Goal: Find specific page/section: Find specific page/section

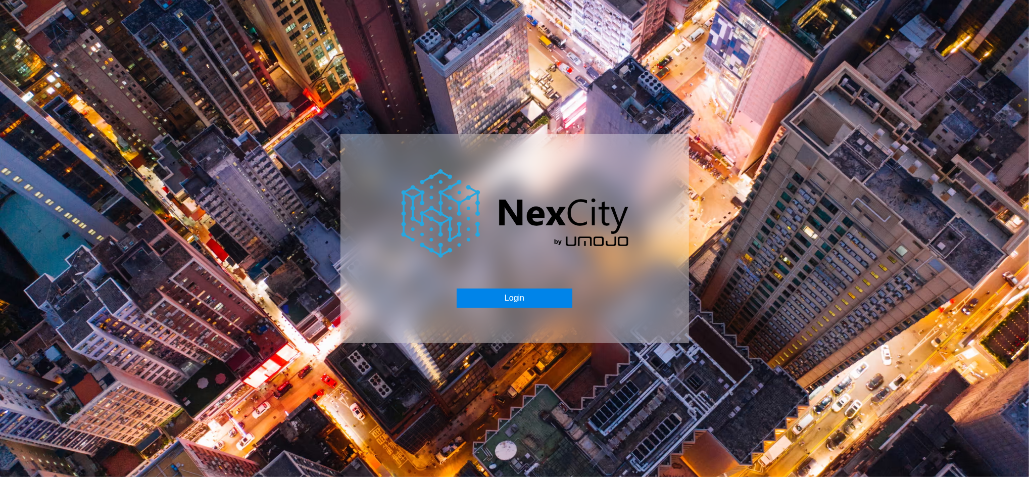
click at [519, 294] on button "Login" at bounding box center [515, 298] width 116 height 19
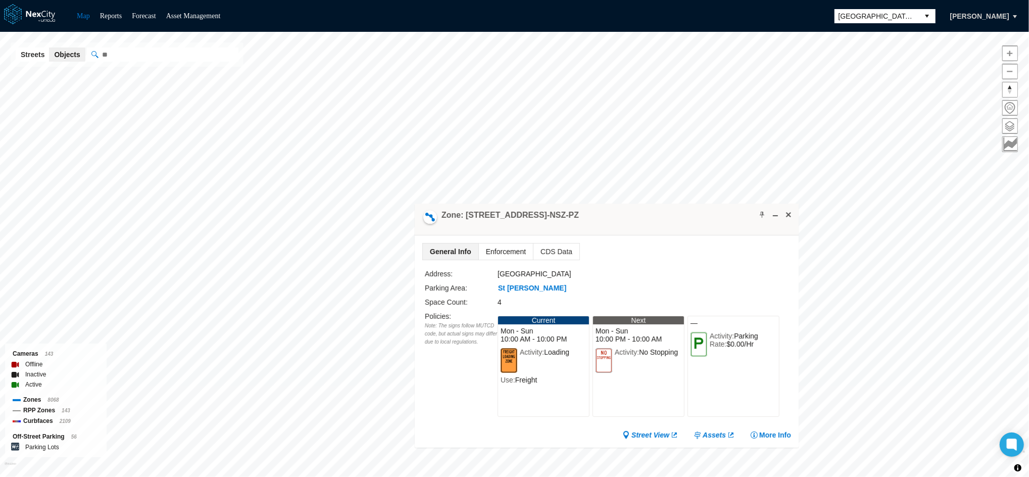
click at [494, 245] on span "Enforcement" at bounding box center [506, 252] width 54 height 16
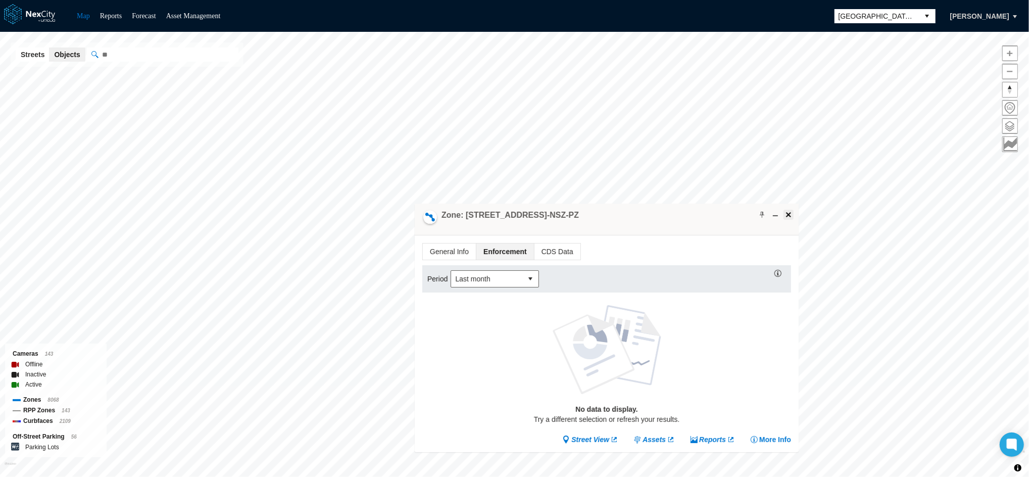
click at [789, 211] on span at bounding box center [789, 215] width 8 height 8
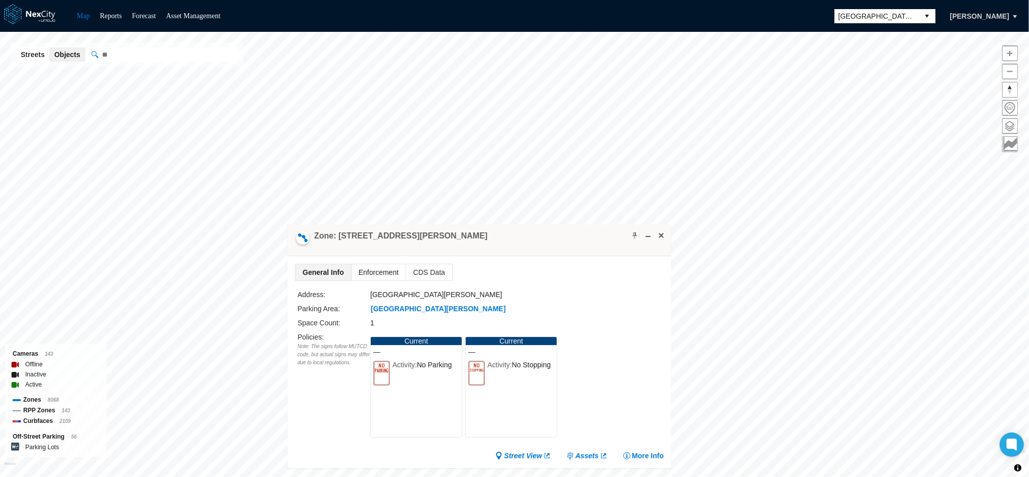
click at [356, 274] on span "Enforcement" at bounding box center [379, 272] width 54 height 16
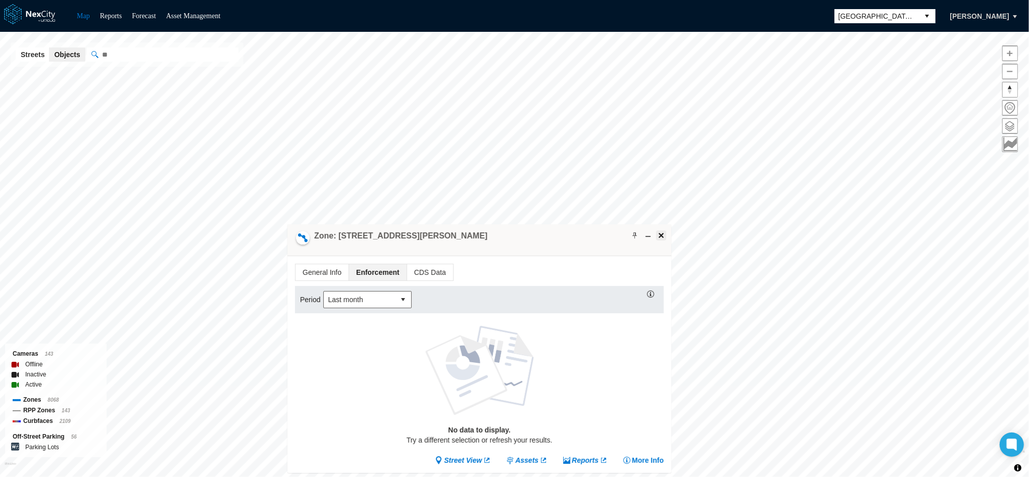
click at [662, 235] on span at bounding box center [661, 235] width 8 height 8
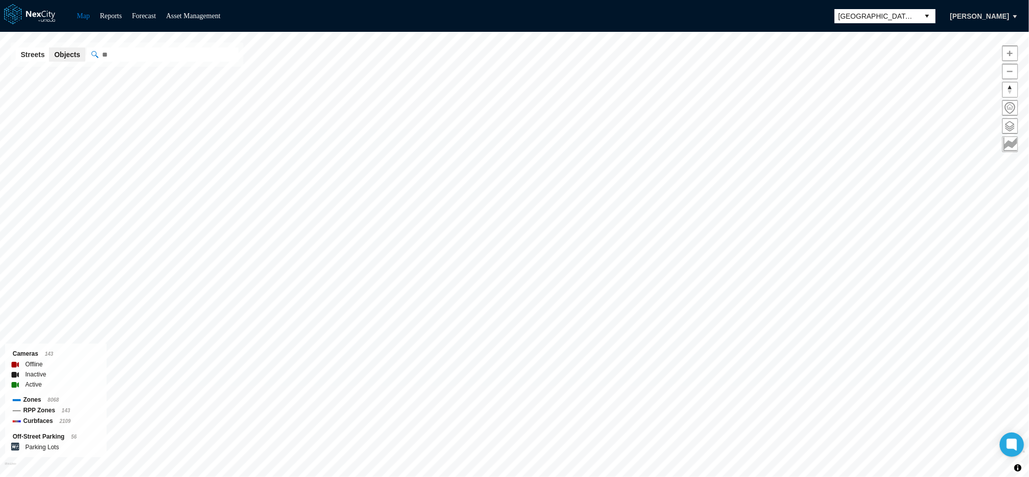
click at [1012, 143] on span at bounding box center [1010, 144] width 15 height 15
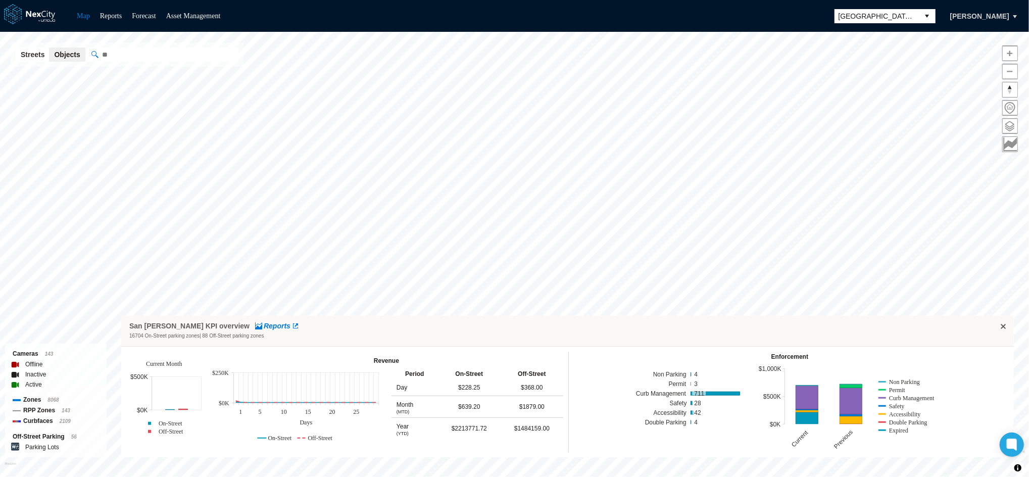
click at [1012, 143] on span at bounding box center [1010, 144] width 15 height 15
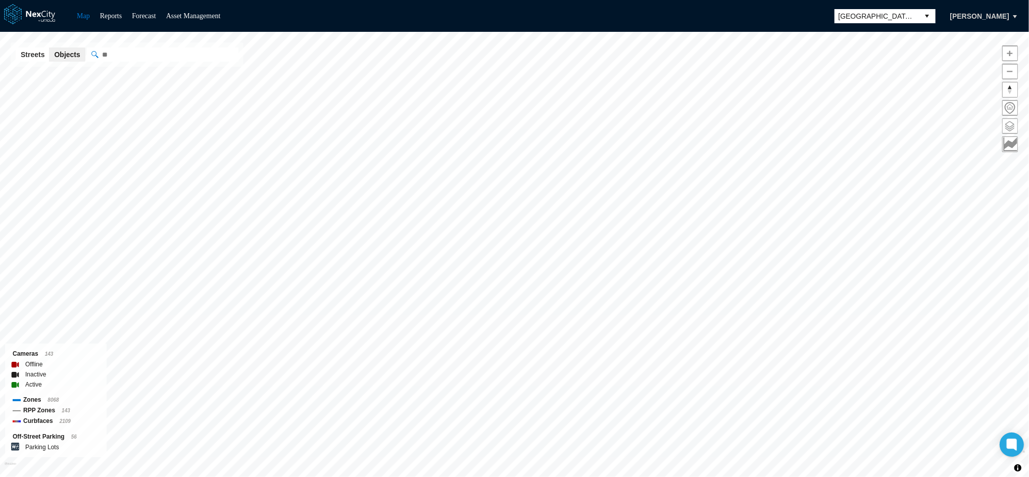
click at [1016, 120] on span at bounding box center [1010, 126] width 15 height 15
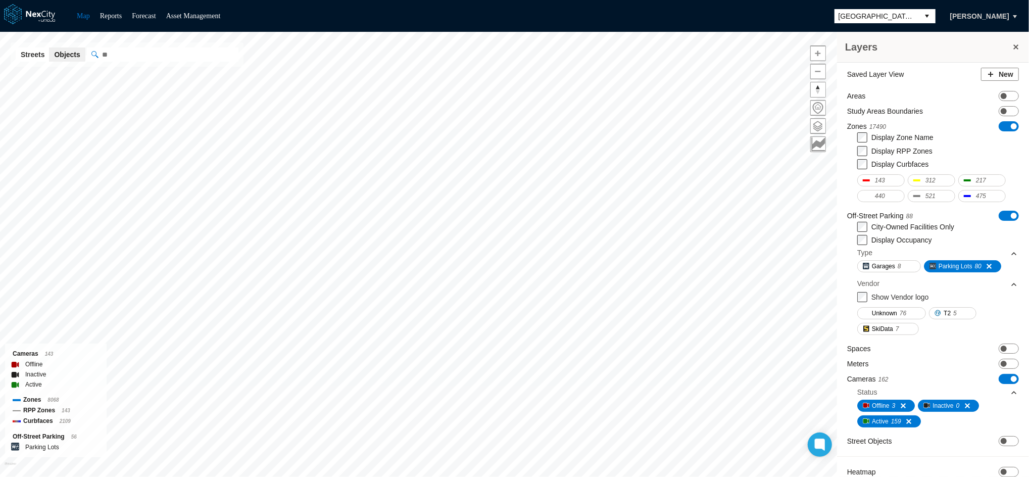
click at [865, 124] on label "Zones 17490" at bounding box center [867, 126] width 39 height 11
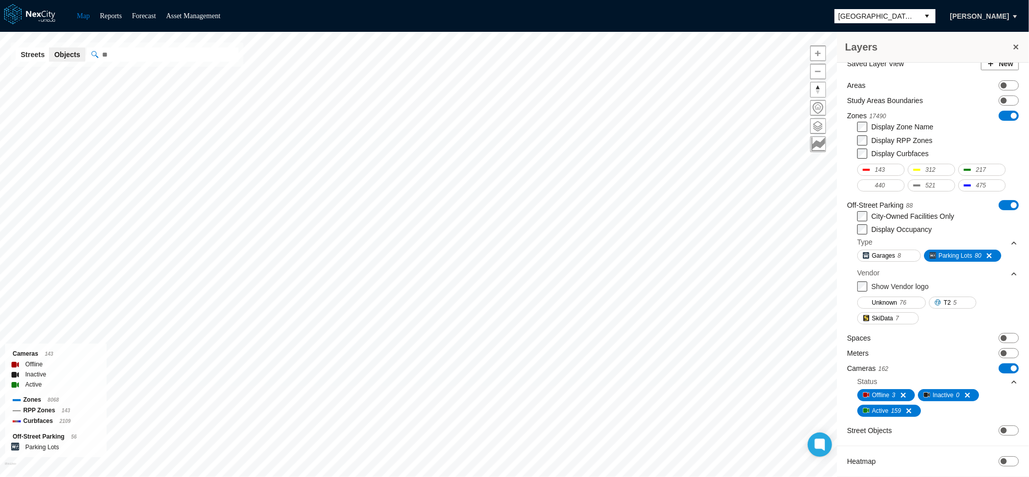
scroll to position [17, 0]
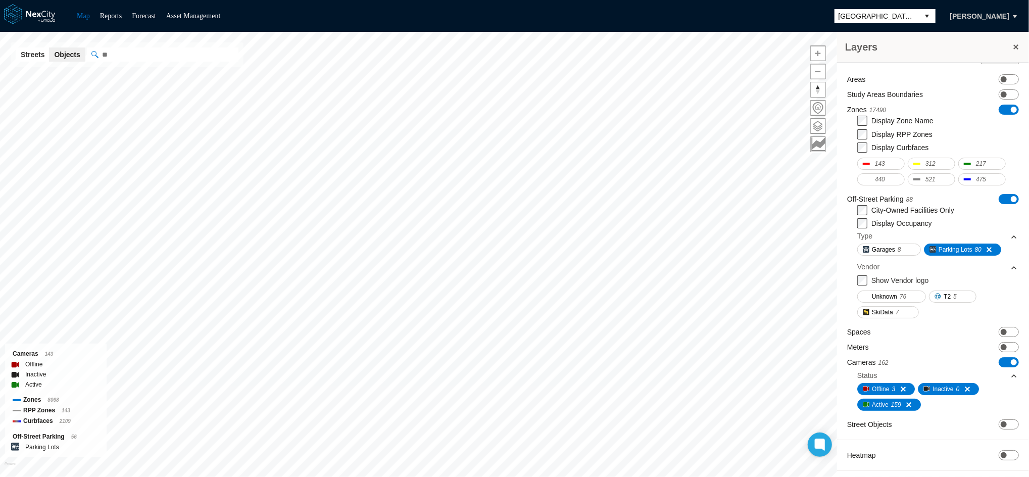
click at [877, 451] on div "Heatmap ON OFF" at bounding box center [934, 455] width 172 height 10
click at [999, 452] on span "ON OFF" at bounding box center [1009, 455] width 20 height 10
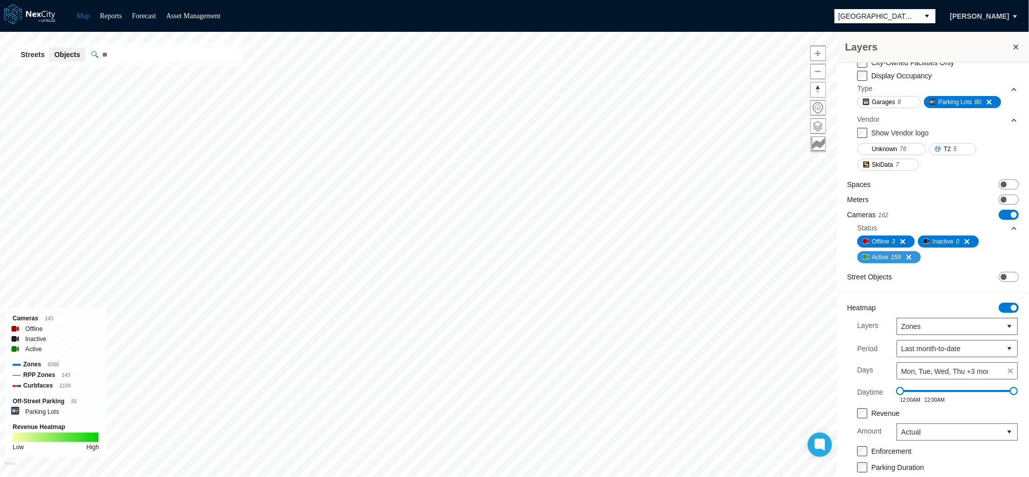
scroll to position [208, 0]
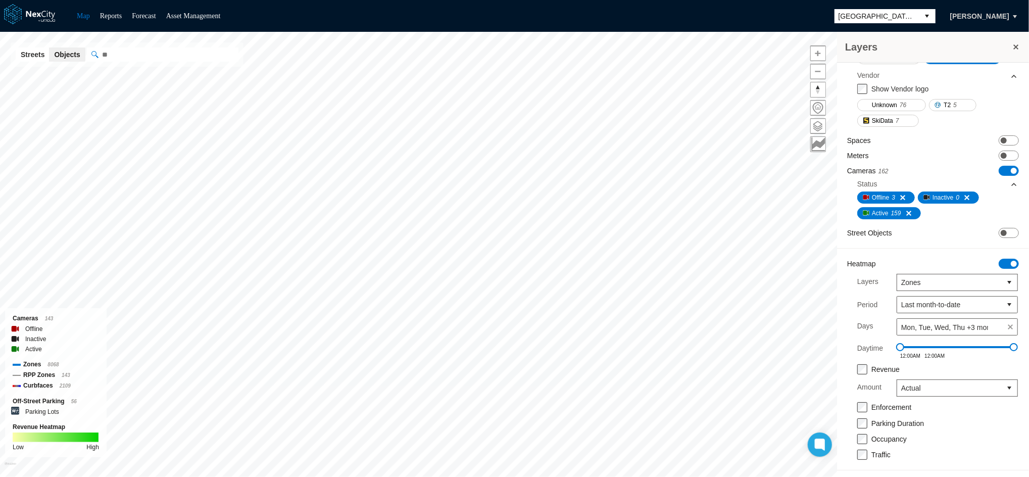
click at [886, 366] on label "Revenue" at bounding box center [886, 369] width 28 height 8
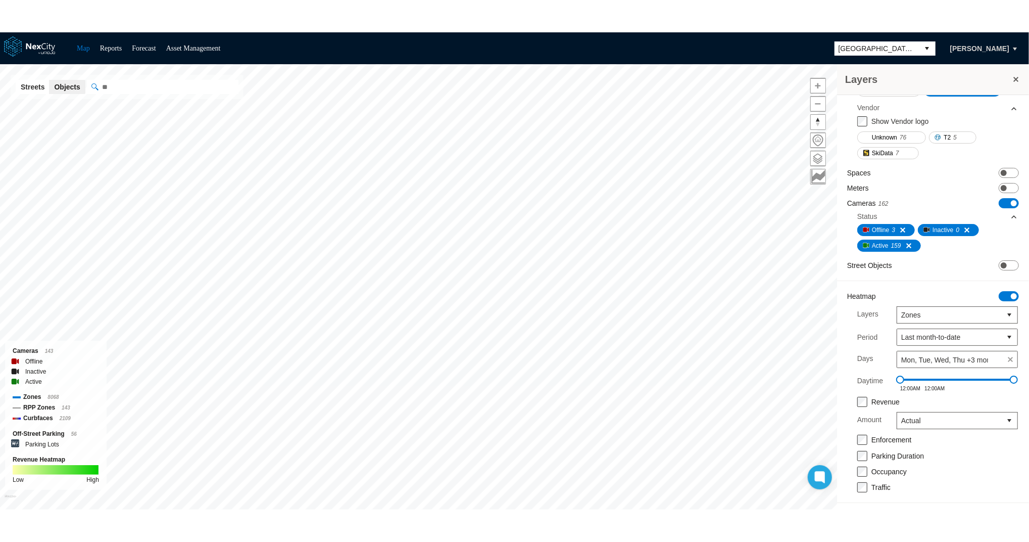
scroll to position [186, 0]
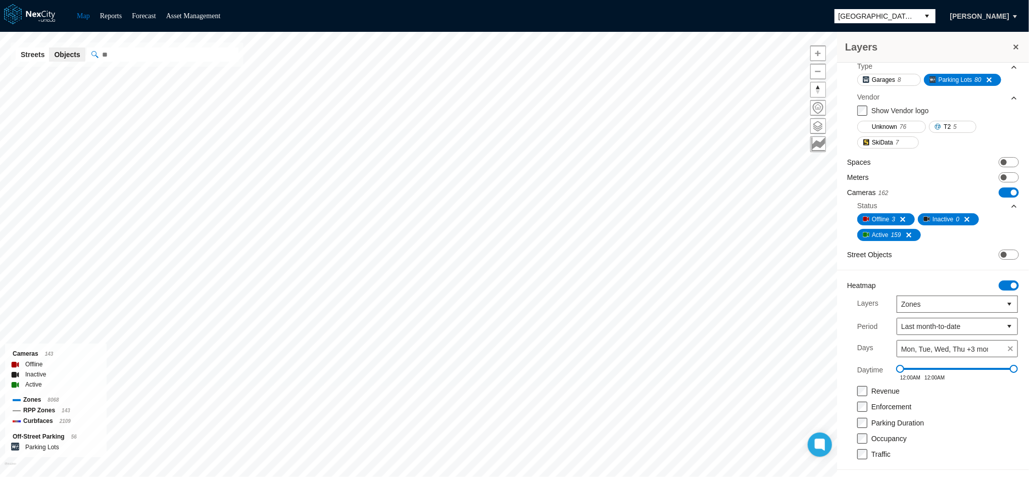
click at [875, 403] on label "Enforcement" at bounding box center [892, 407] width 40 height 8
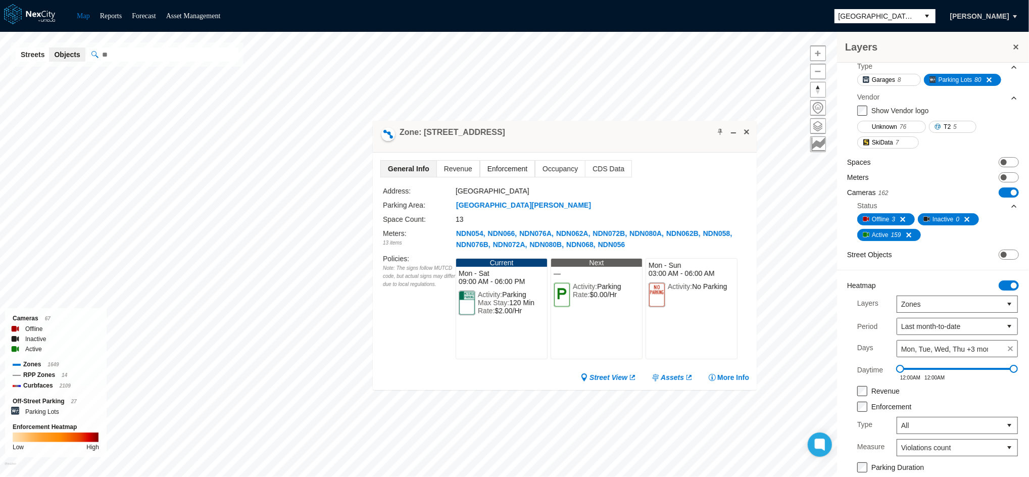
click at [494, 169] on span "Enforcement" at bounding box center [508, 169] width 54 height 16
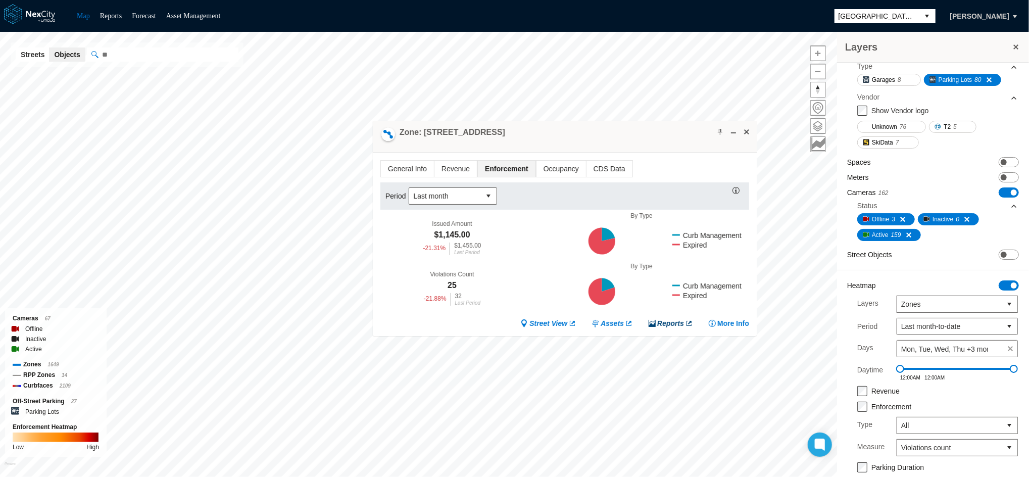
click at [660, 319] on link "Reports" at bounding box center [670, 323] width 45 height 10
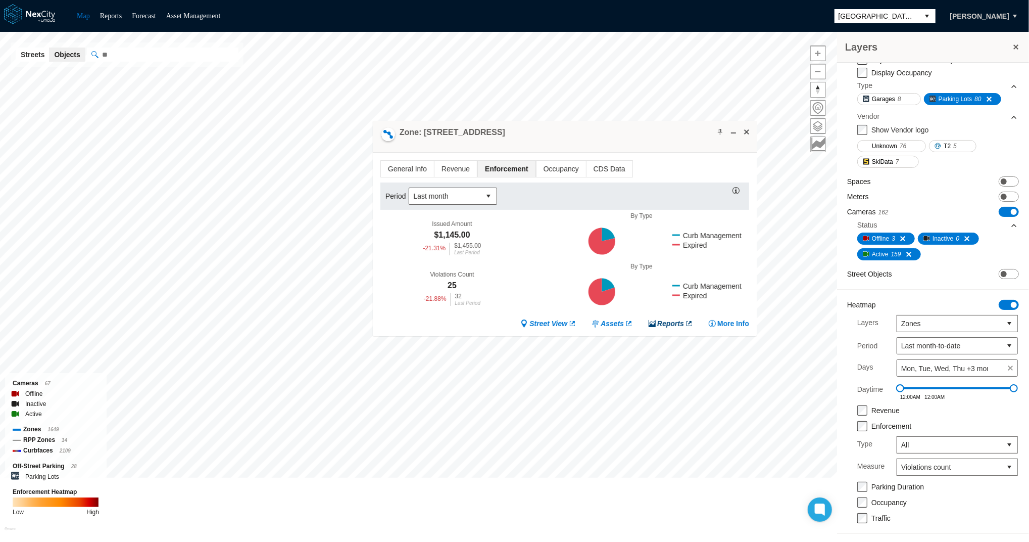
scroll to position [165, 0]
